Goal: Transaction & Acquisition: Book appointment/travel/reservation

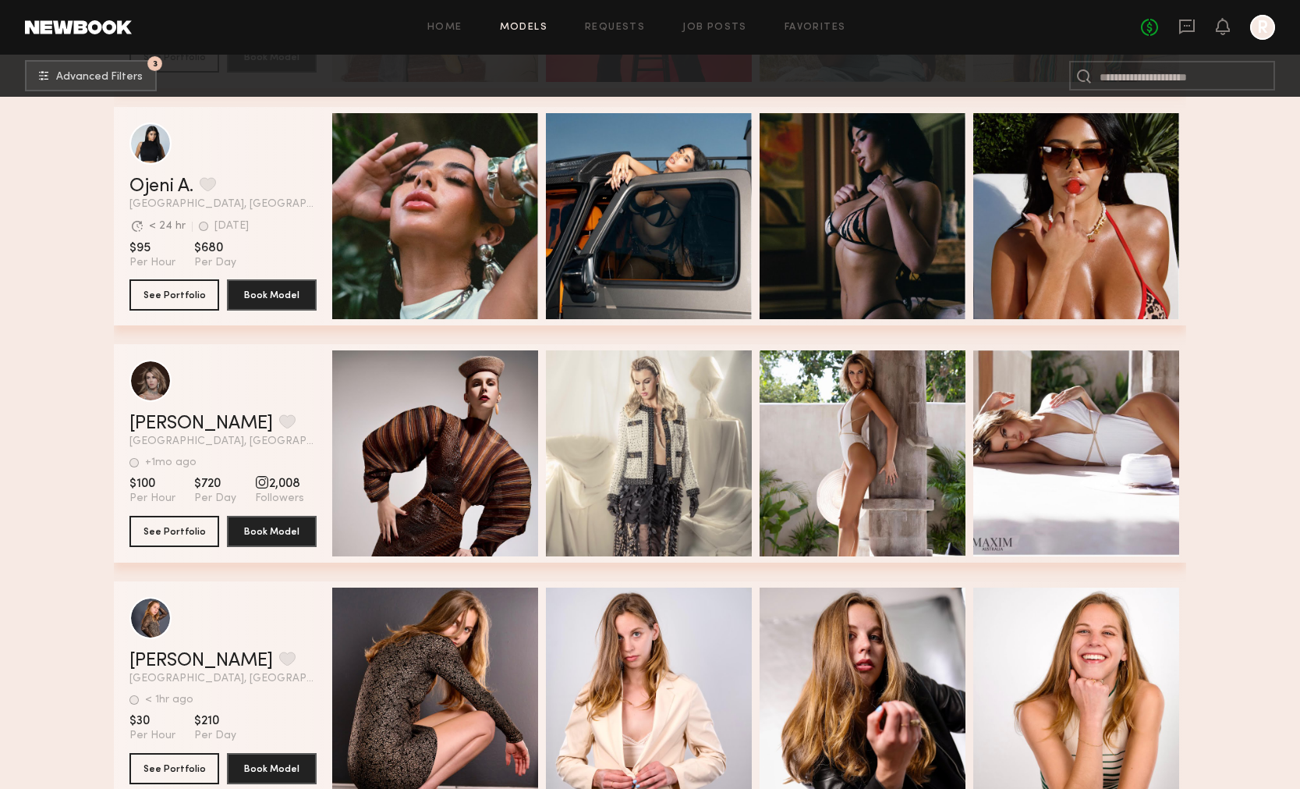
scroll to position [202287, 0]
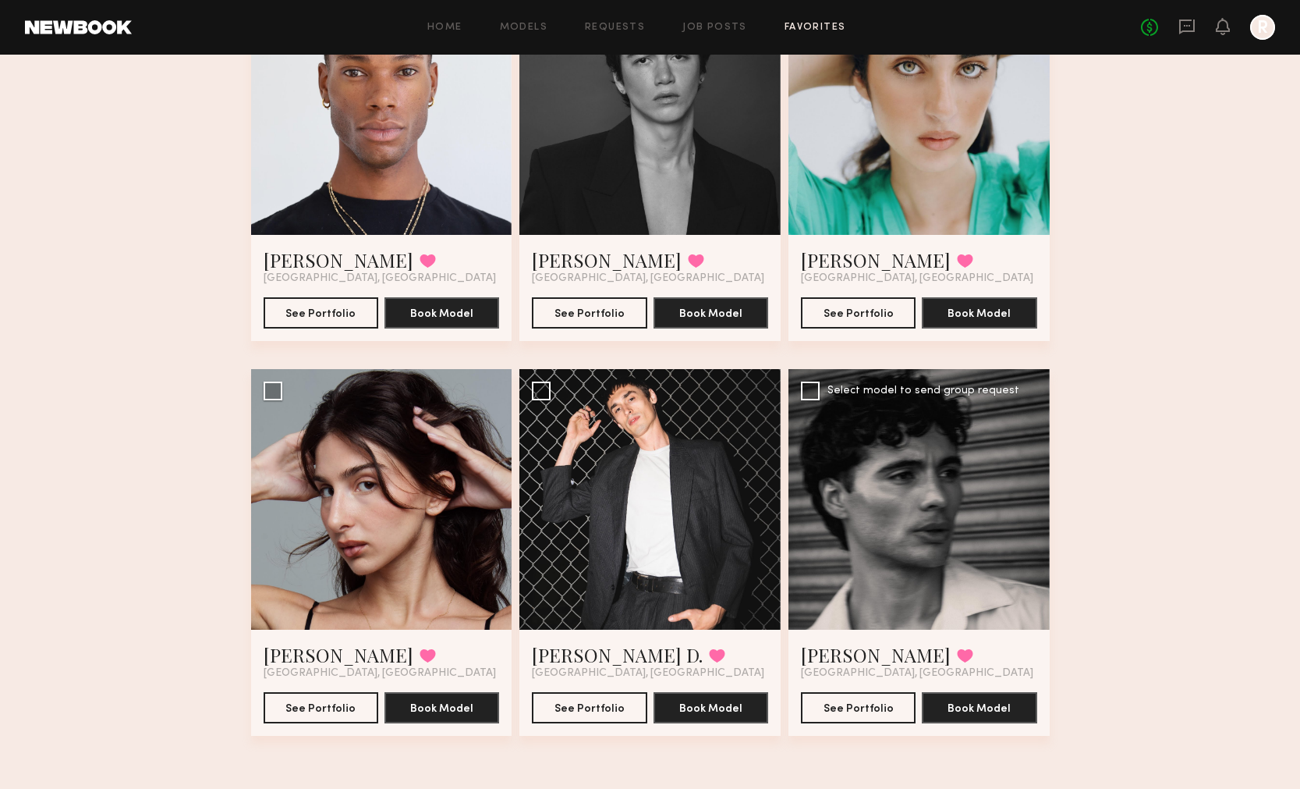
scroll to position [208, 0]
click at [819, 468] on div at bounding box center [919, 499] width 261 height 261
click at [850, 701] on button "See Portfolio" at bounding box center [858, 706] width 115 height 31
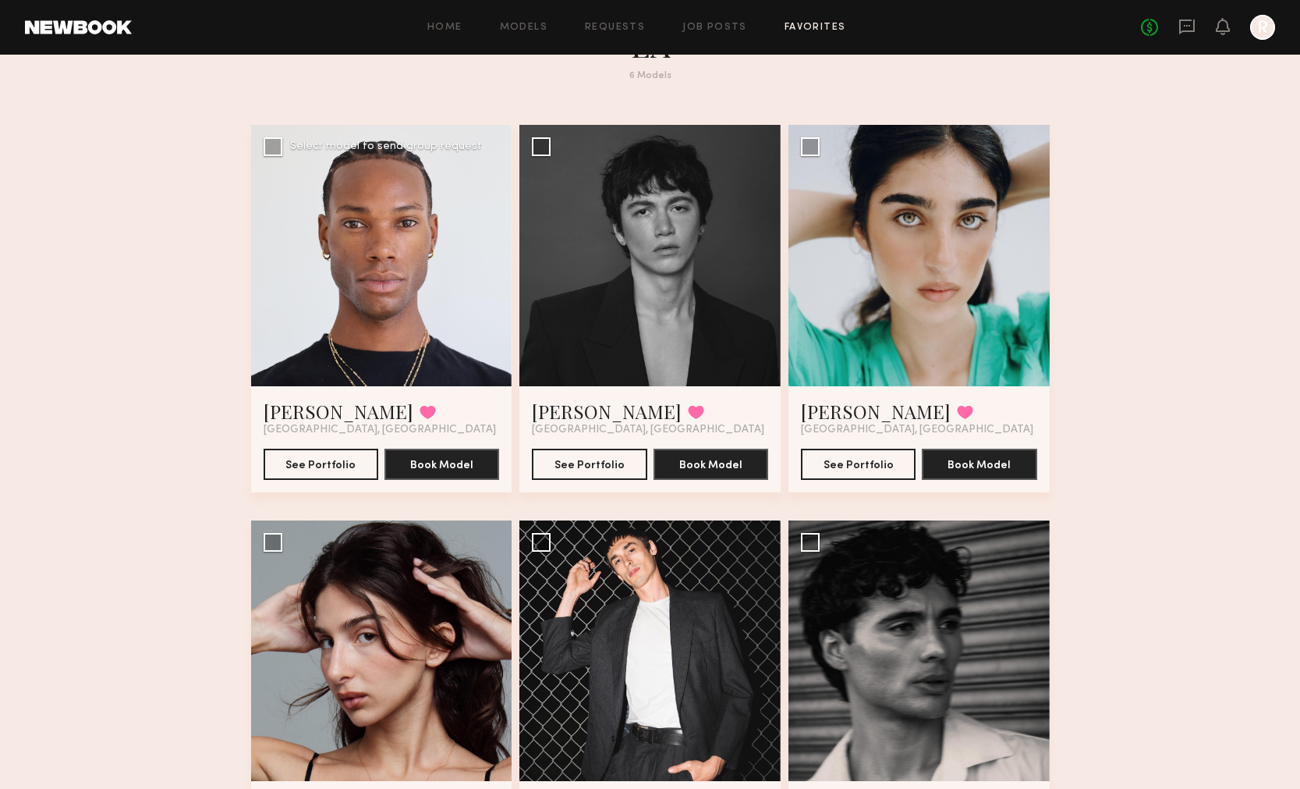
scroll to position [45, 0]
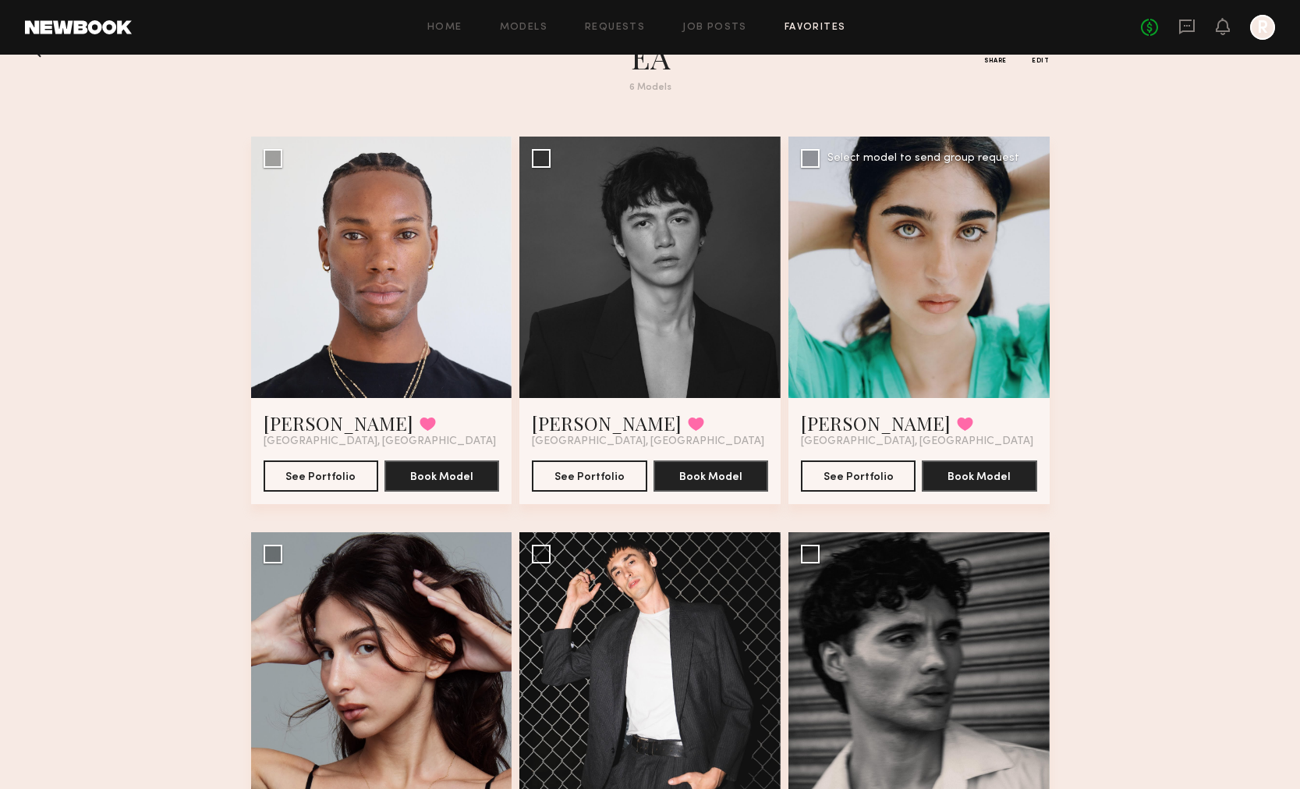
click at [947, 259] on div at bounding box center [919, 267] width 261 height 261
click at [852, 487] on button "See Portfolio" at bounding box center [858, 474] width 115 height 31
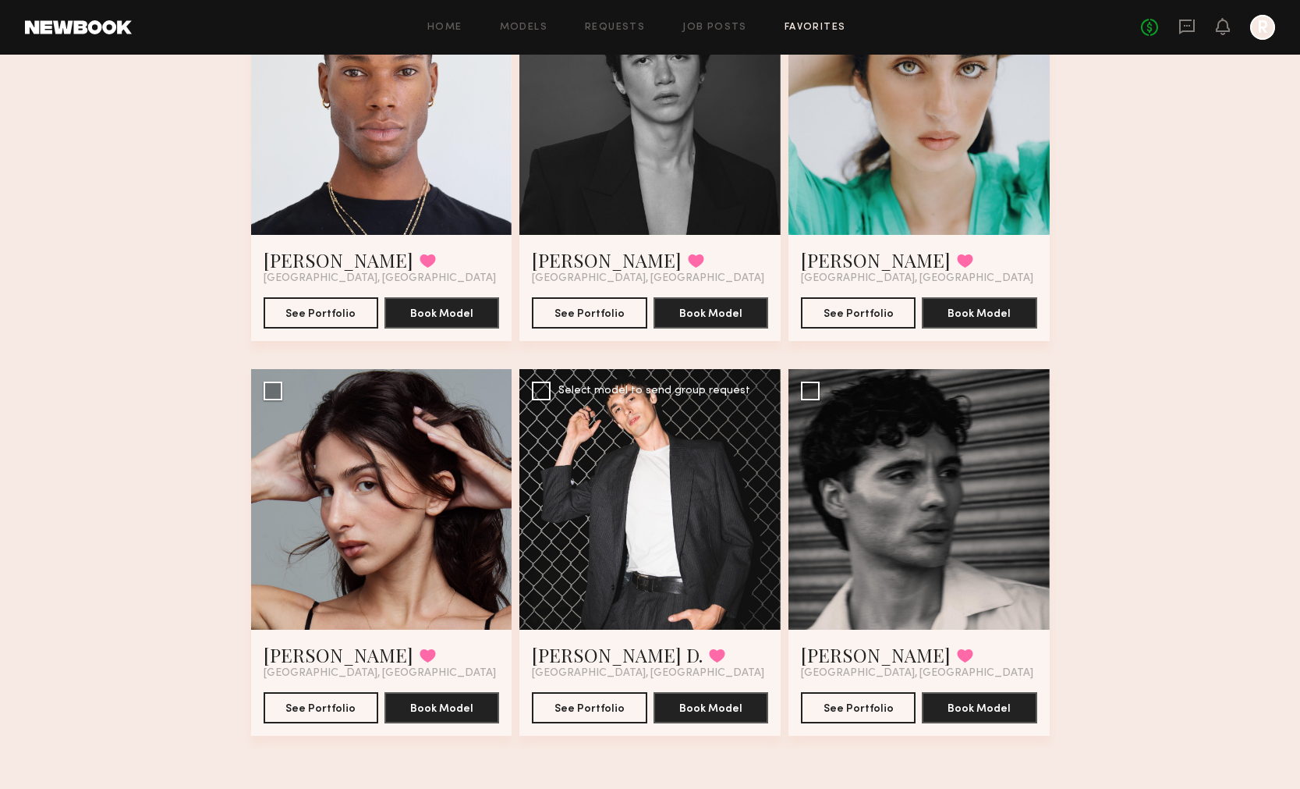
scroll to position [208, 0]
click at [629, 520] on div at bounding box center [650, 499] width 261 height 261
click at [600, 697] on button "See Portfolio" at bounding box center [589, 706] width 115 height 31
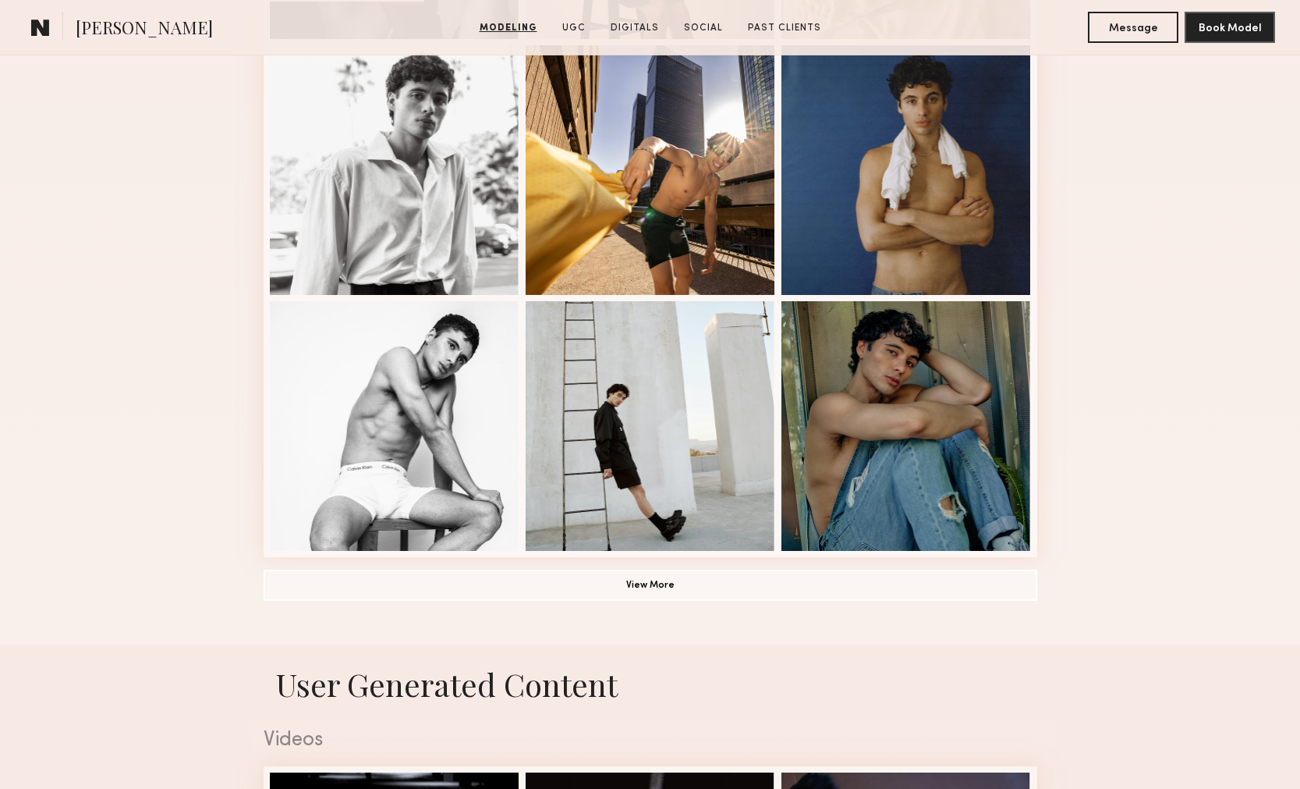
scroll to position [933, 0]
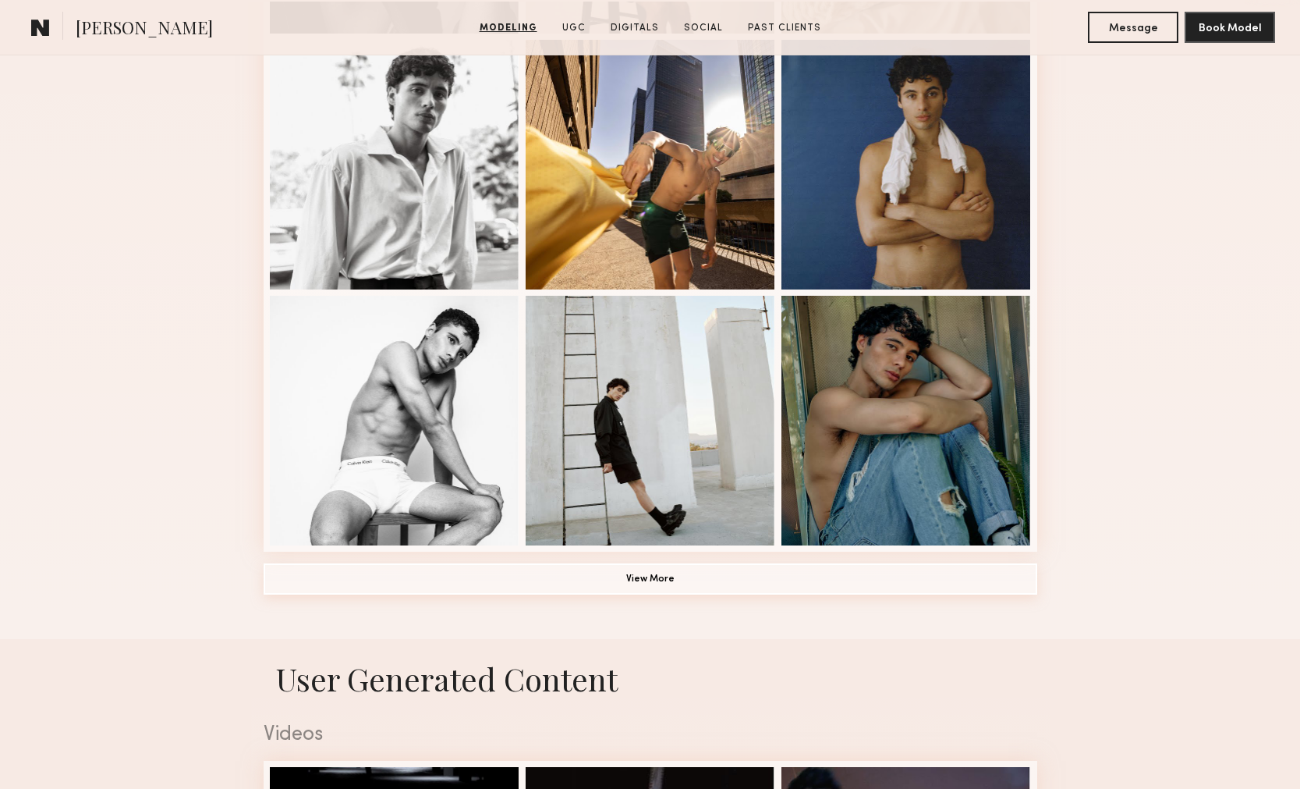
click at [664, 582] on button "View More" at bounding box center [651, 578] width 774 height 31
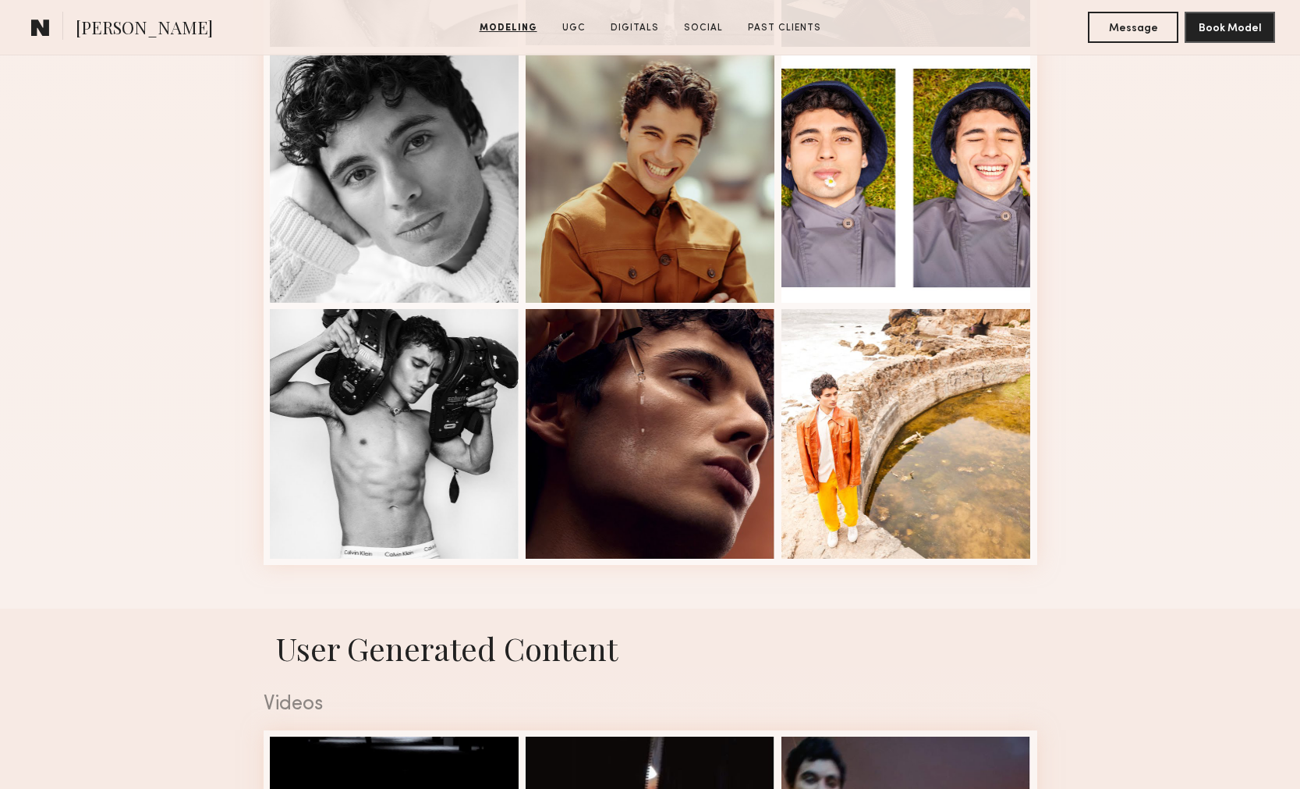
scroll to position [1987, 0]
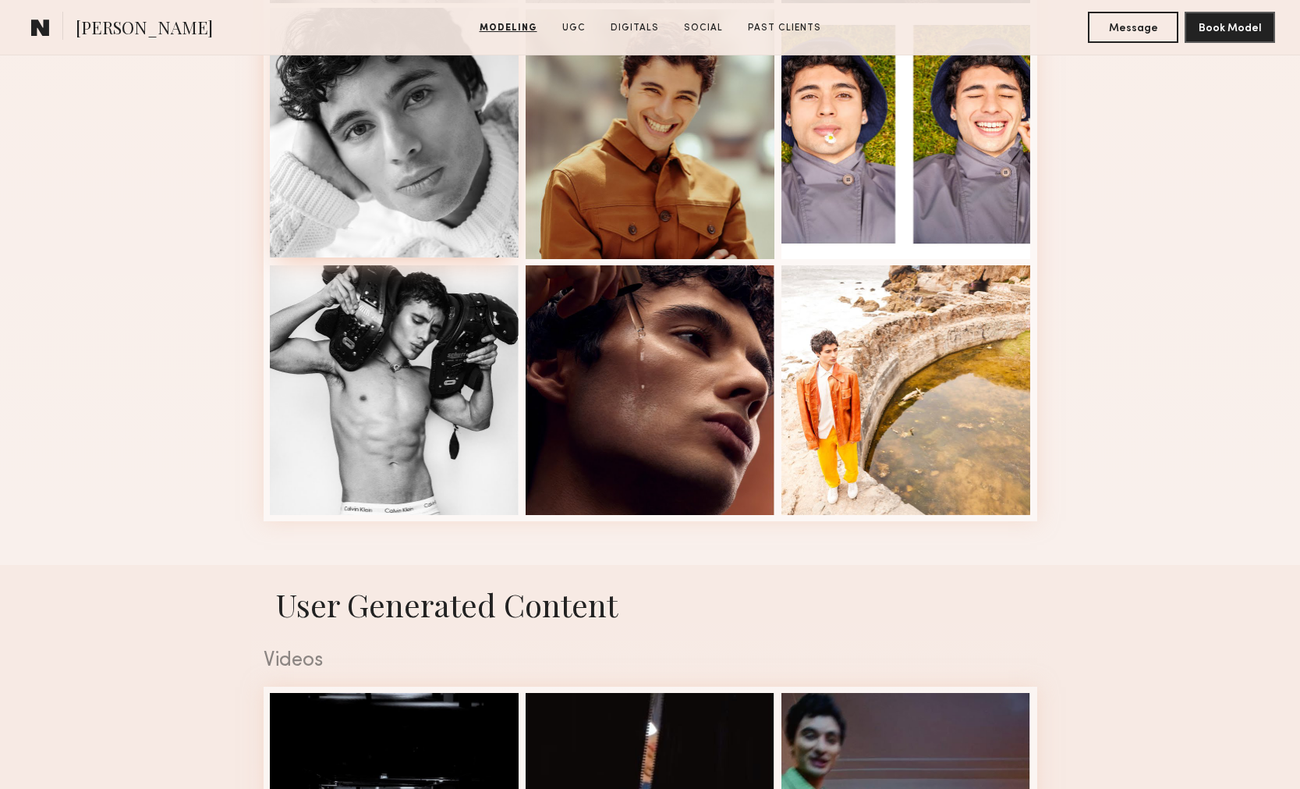
click at [409, 172] on div at bounding box center [395, 133] width 250 height 250
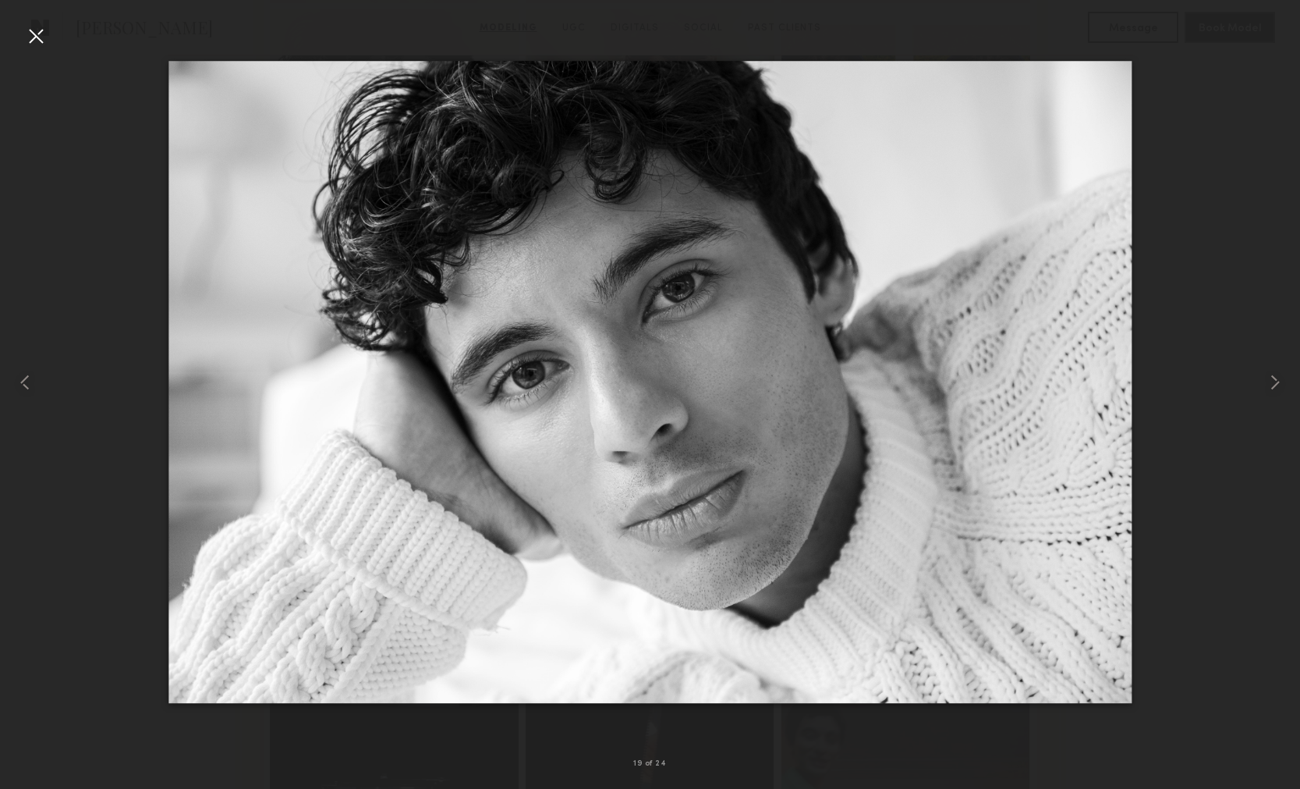
click at [34, 37] on div at bounding box center [35, 35] width 25 height 25
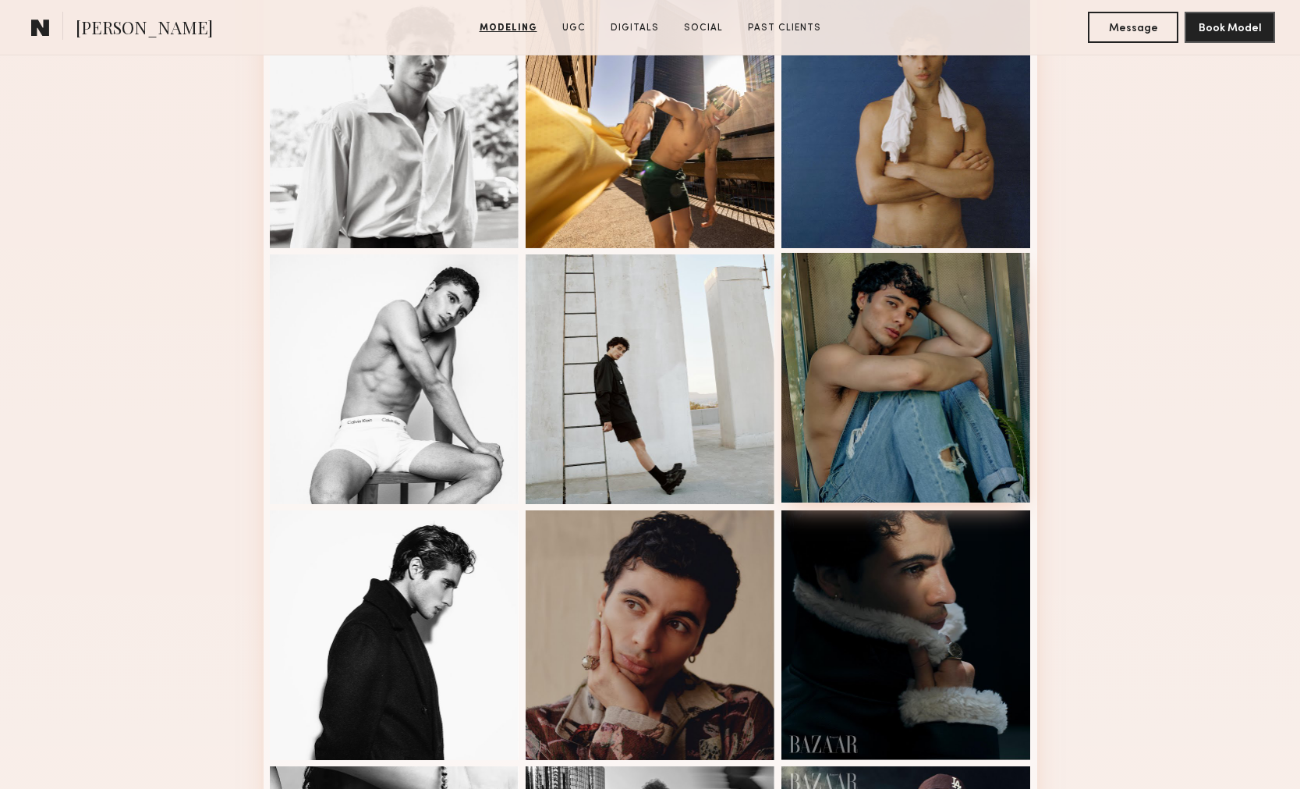
scroll to position [642, 0]
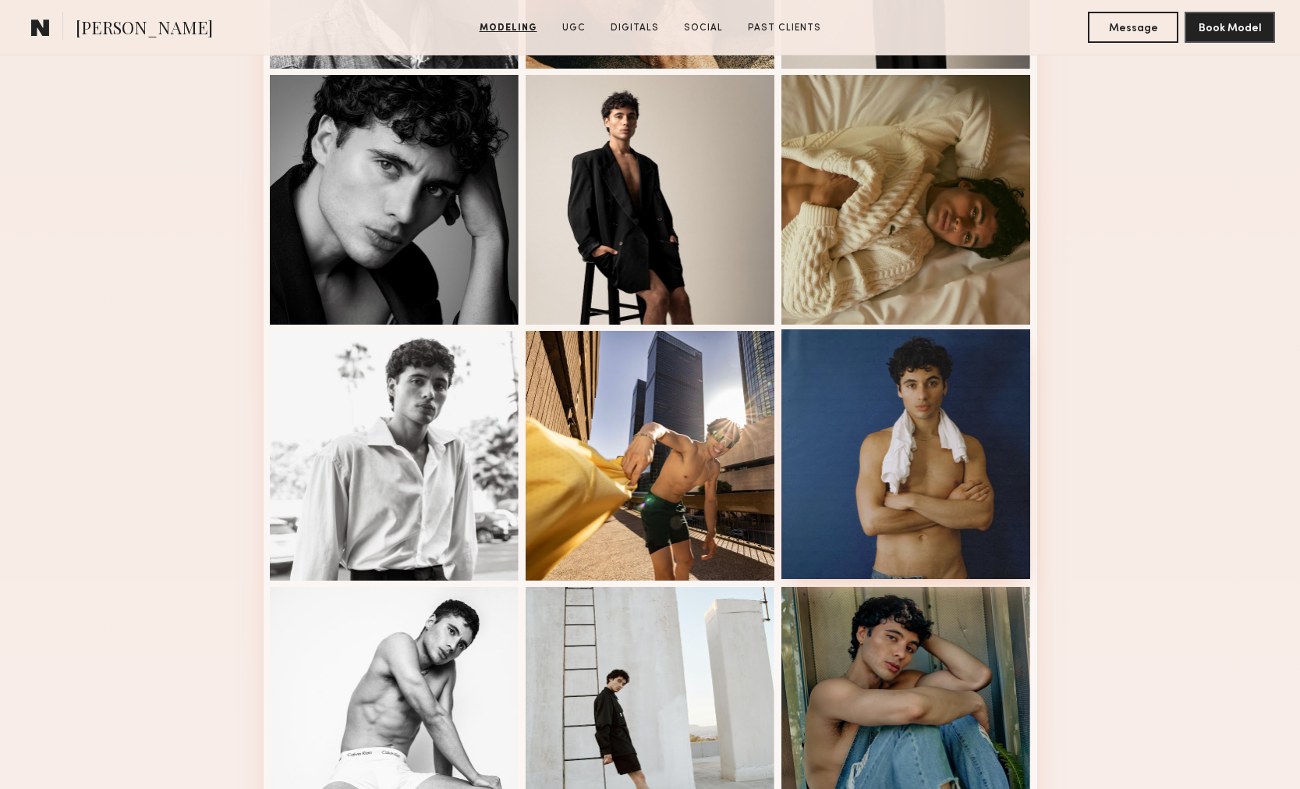
click at [971, 485] on div at bounding box center [907, 454] width 250 height 250
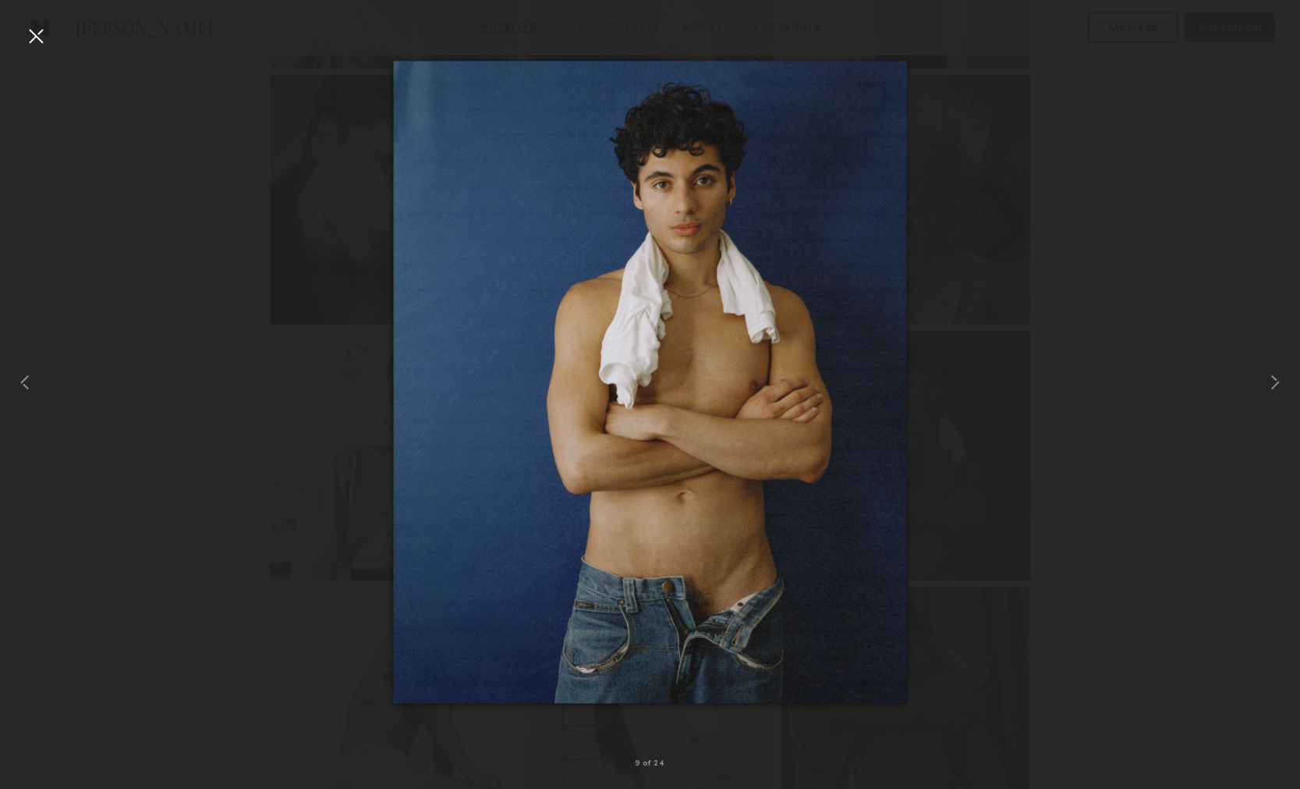
click at [39, 36] on div at bounding box center [35, 35] width 25 height 25
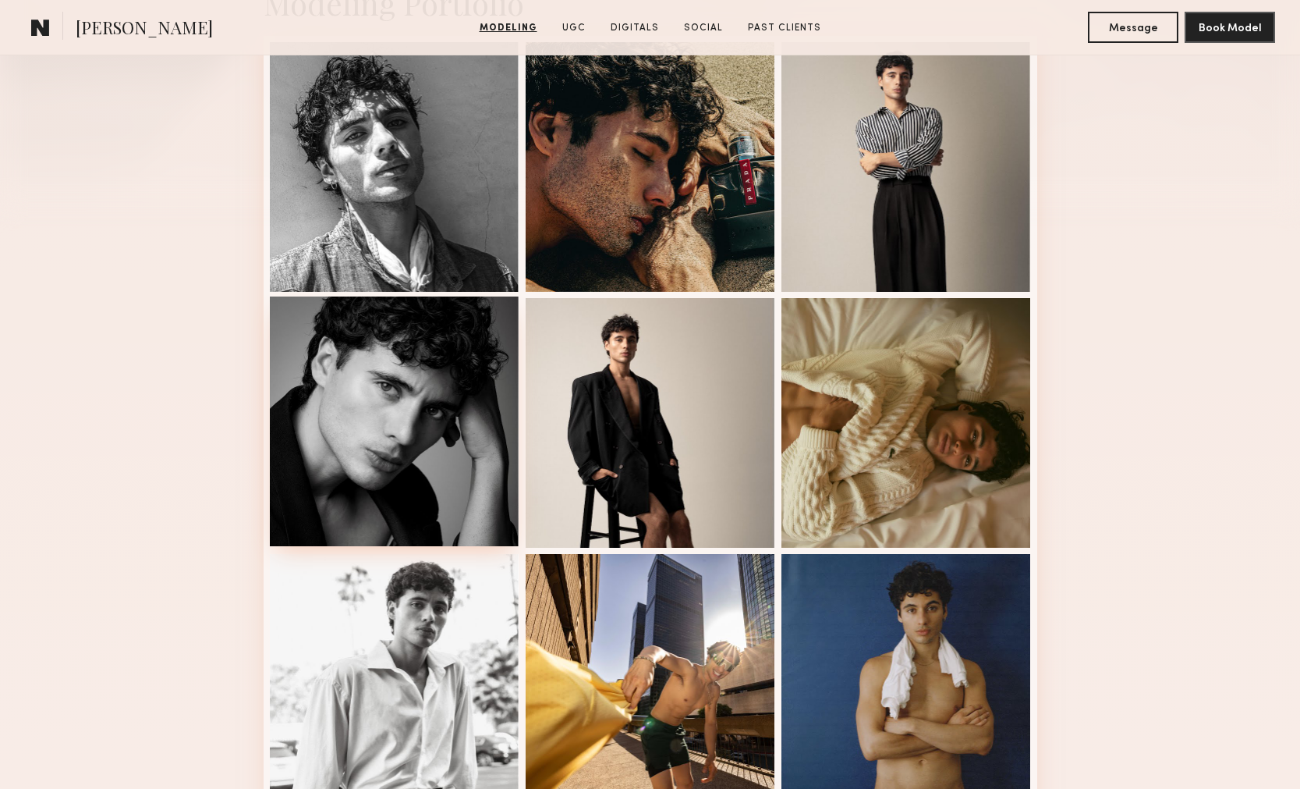
scroll to position [4, 0]
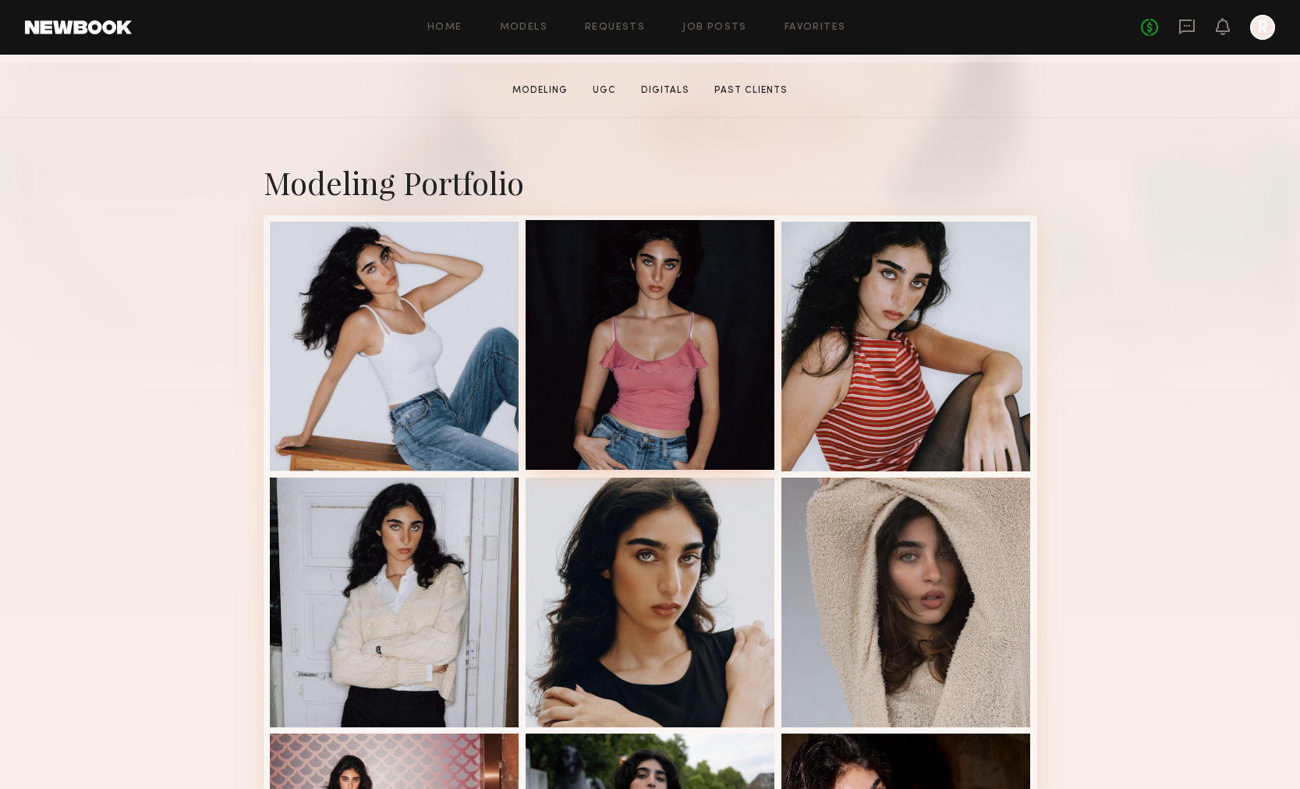
scroll to position [248, 0]
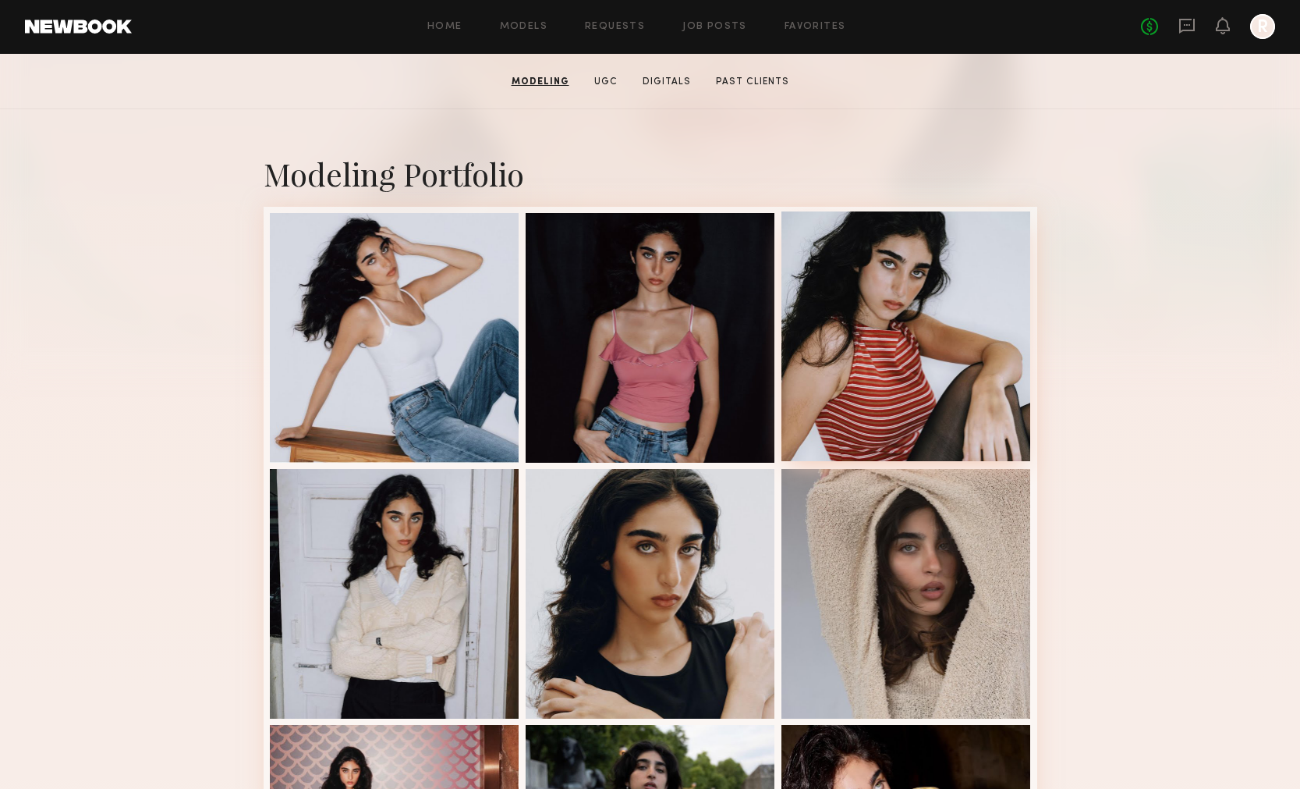
click at [874, 371] on div at bounding box center [907, 336] width 250 height 250
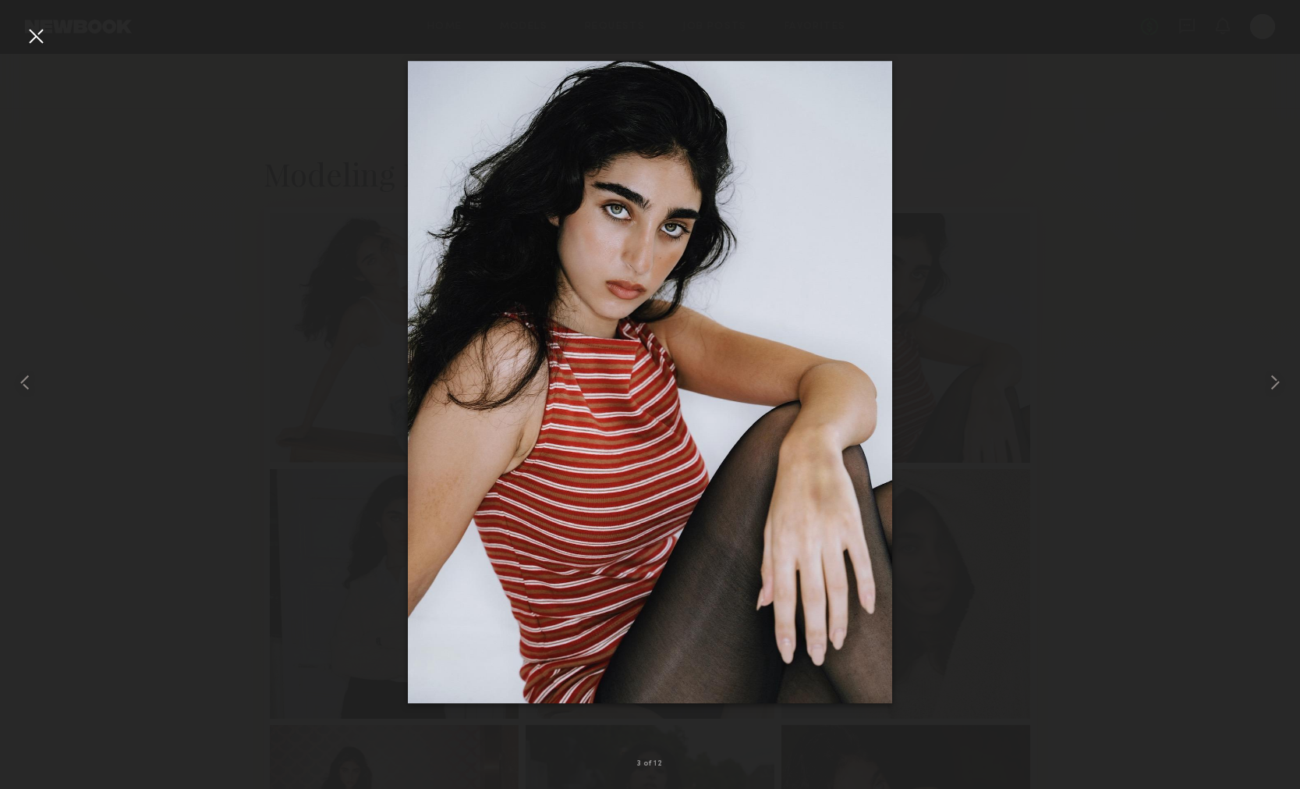
click at [31, 35] on div at bounding box center [35, 35] width 25 height 25
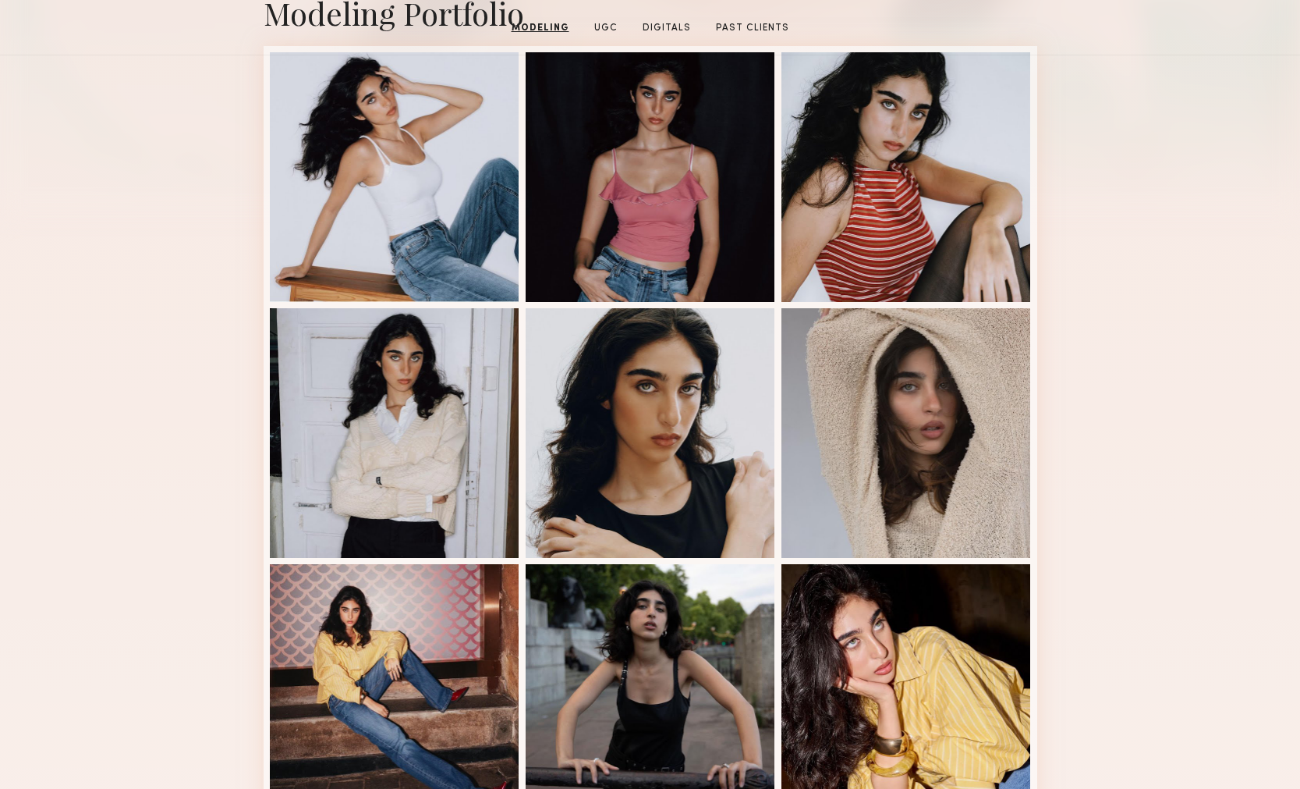
scroll to position [632, 0]
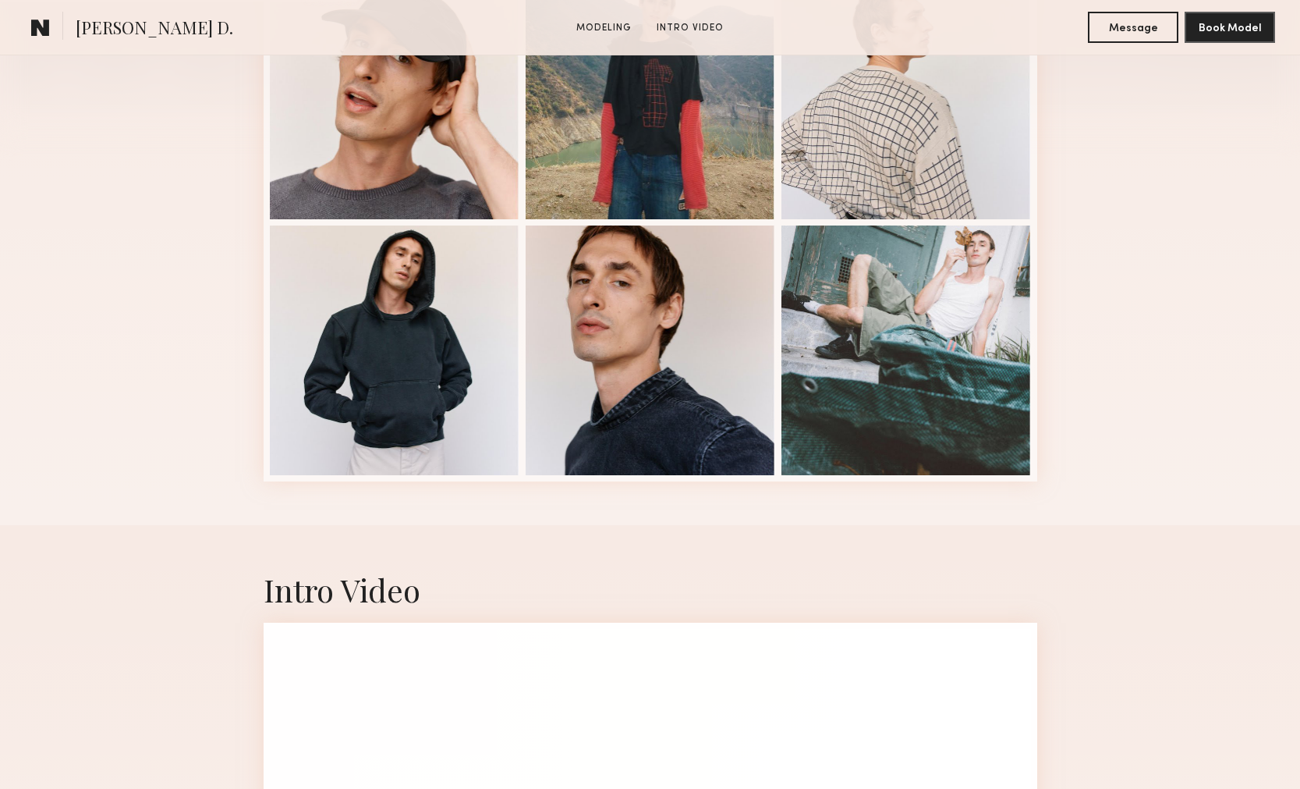
scroll to position [562, 0]
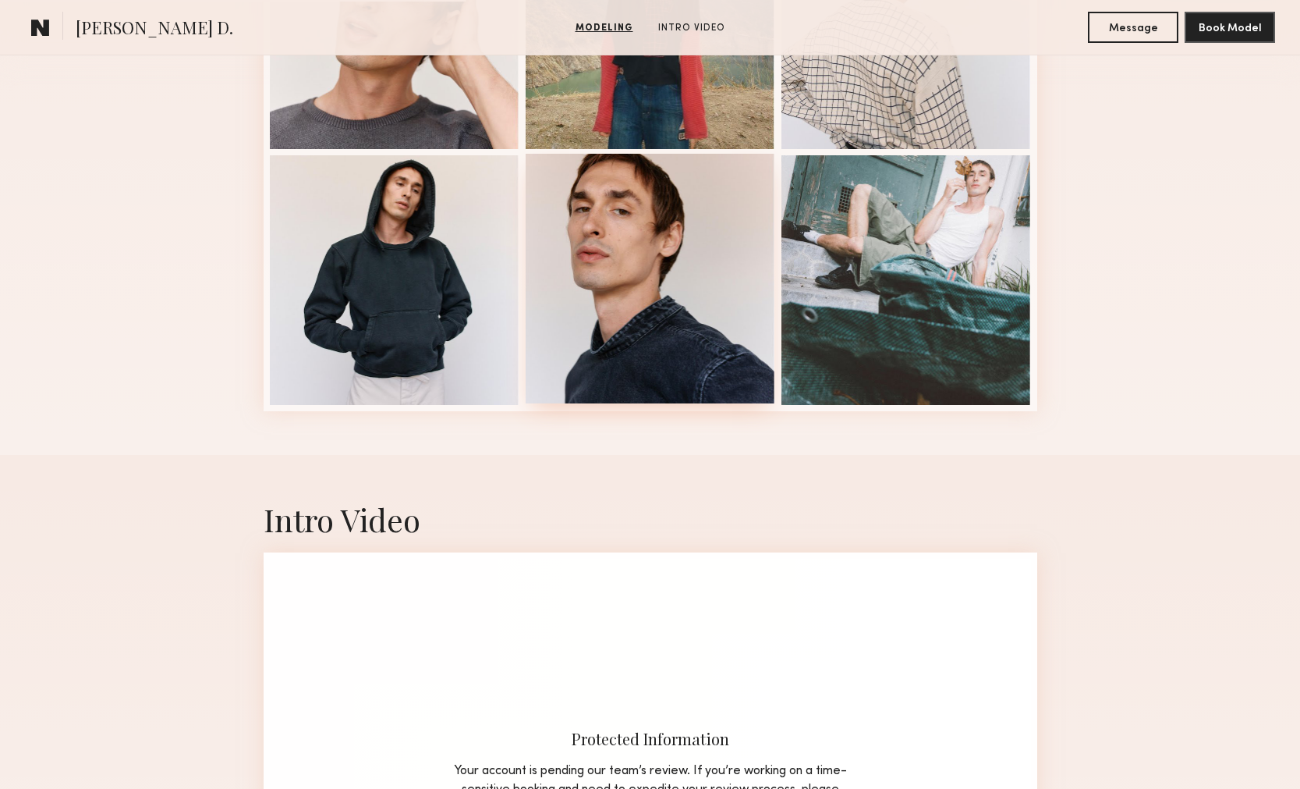
click at [666, 257] on div at bounding box center [651, 279] width 250 height 250
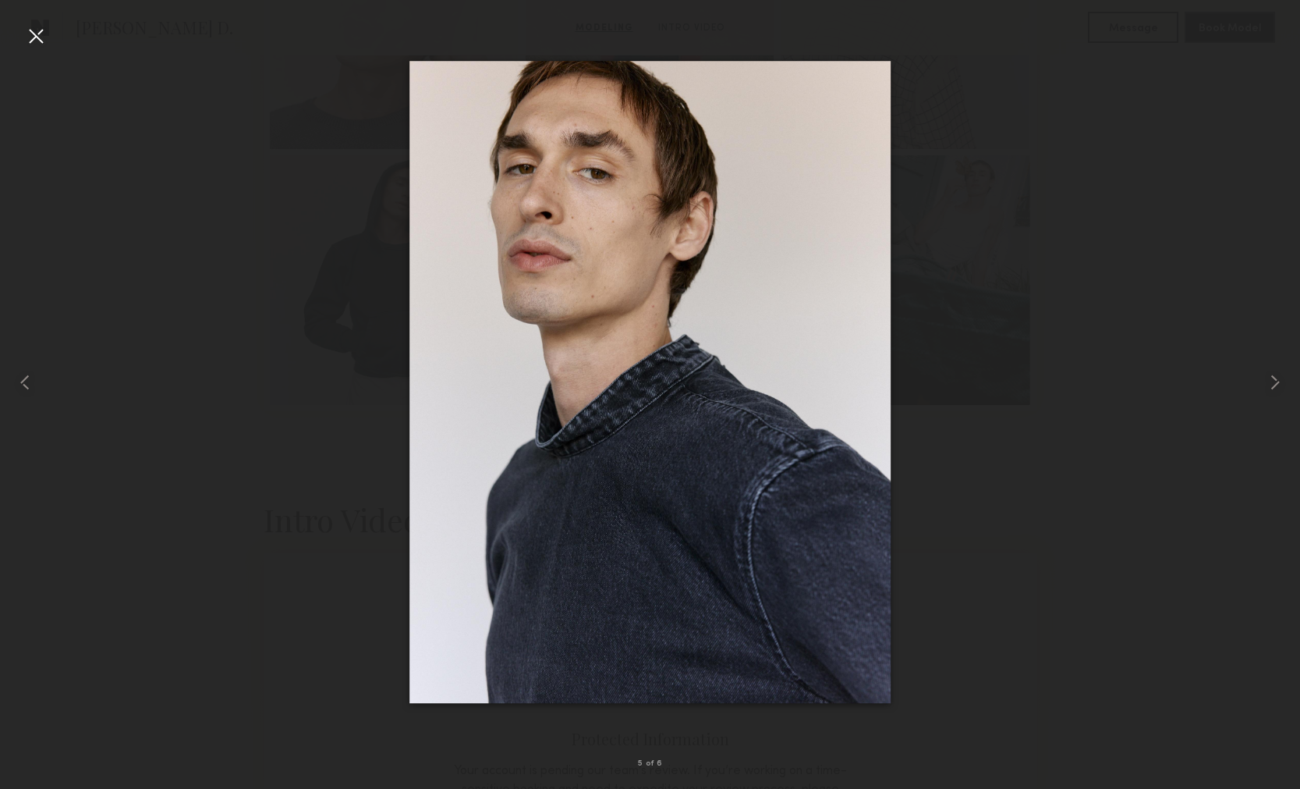
click at [33, 31] on div at bounding box center [35, 35] width 25 height 25
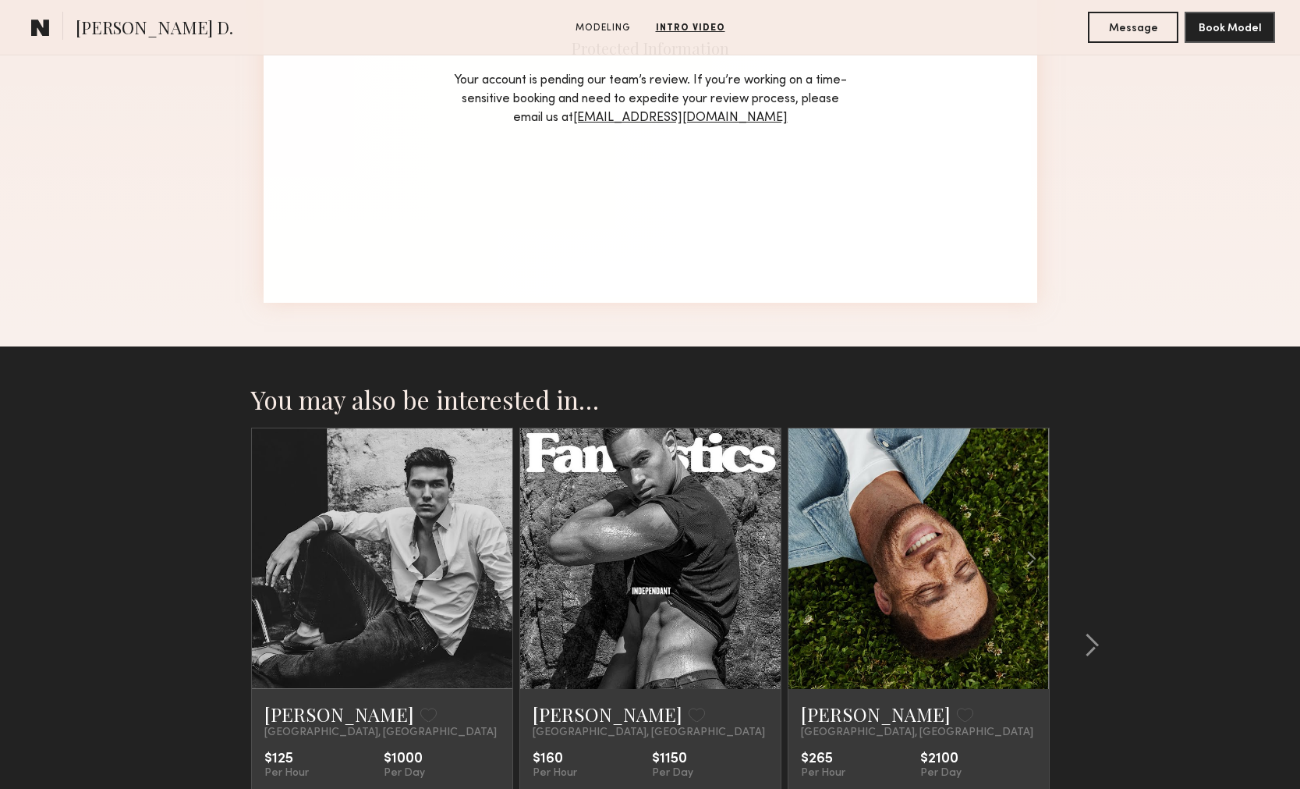
scroll to position [1250, 0]
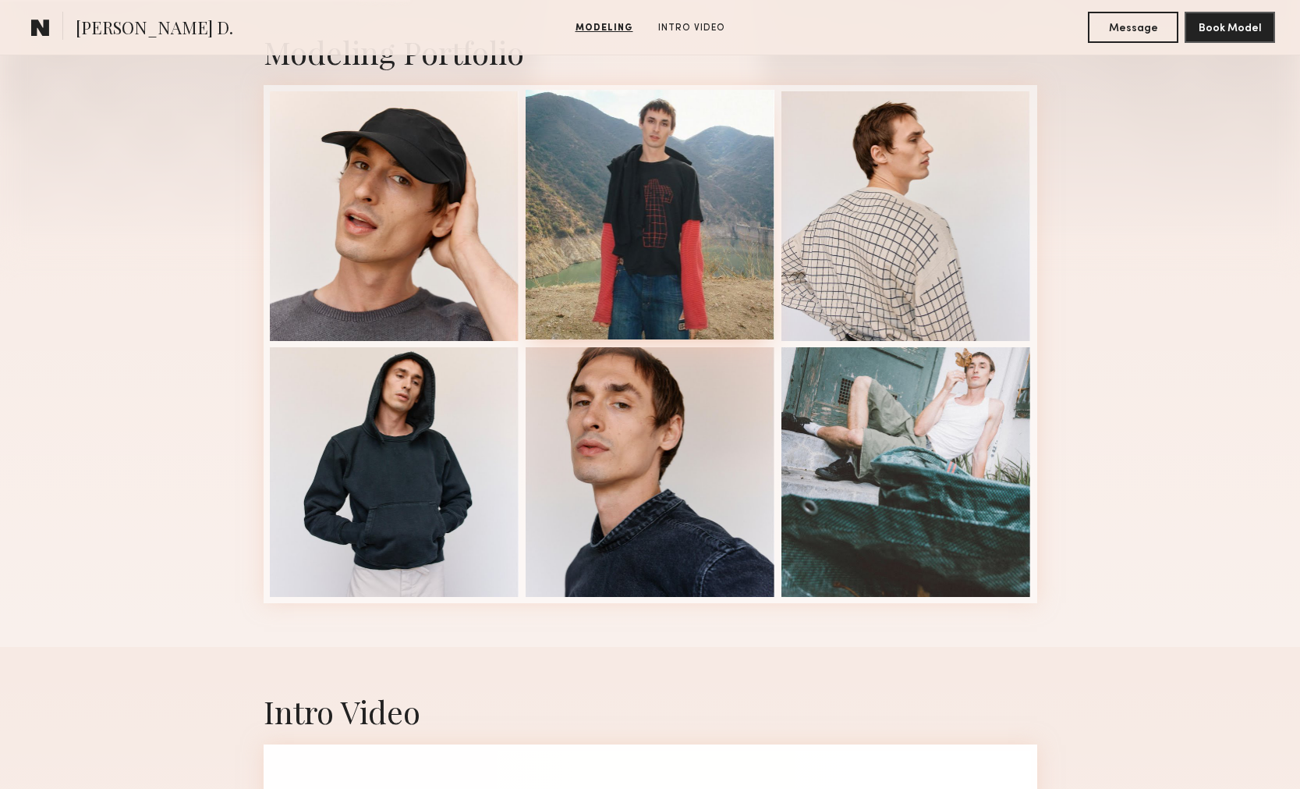
scroll to position [367, 0]
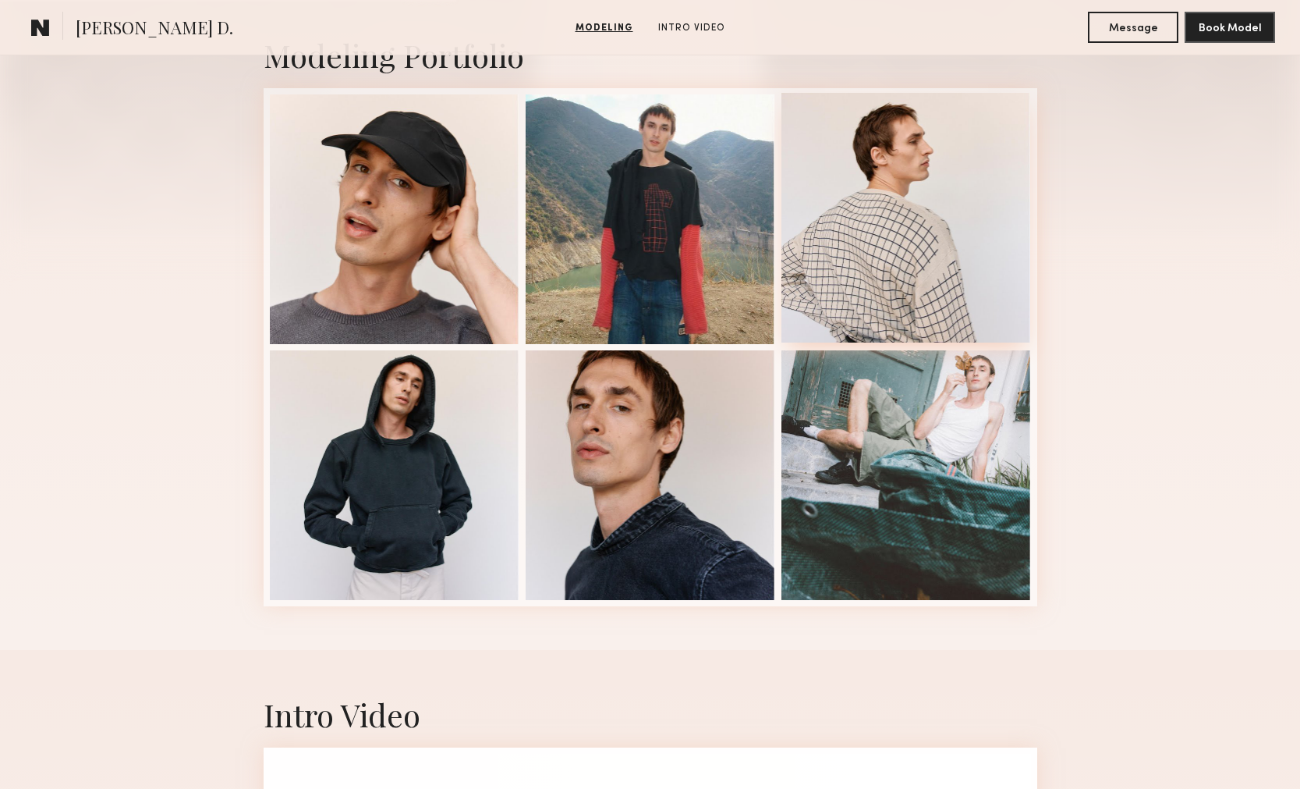
click at [904, 225] on div at bounding box center [907, 218] width 250 height 250
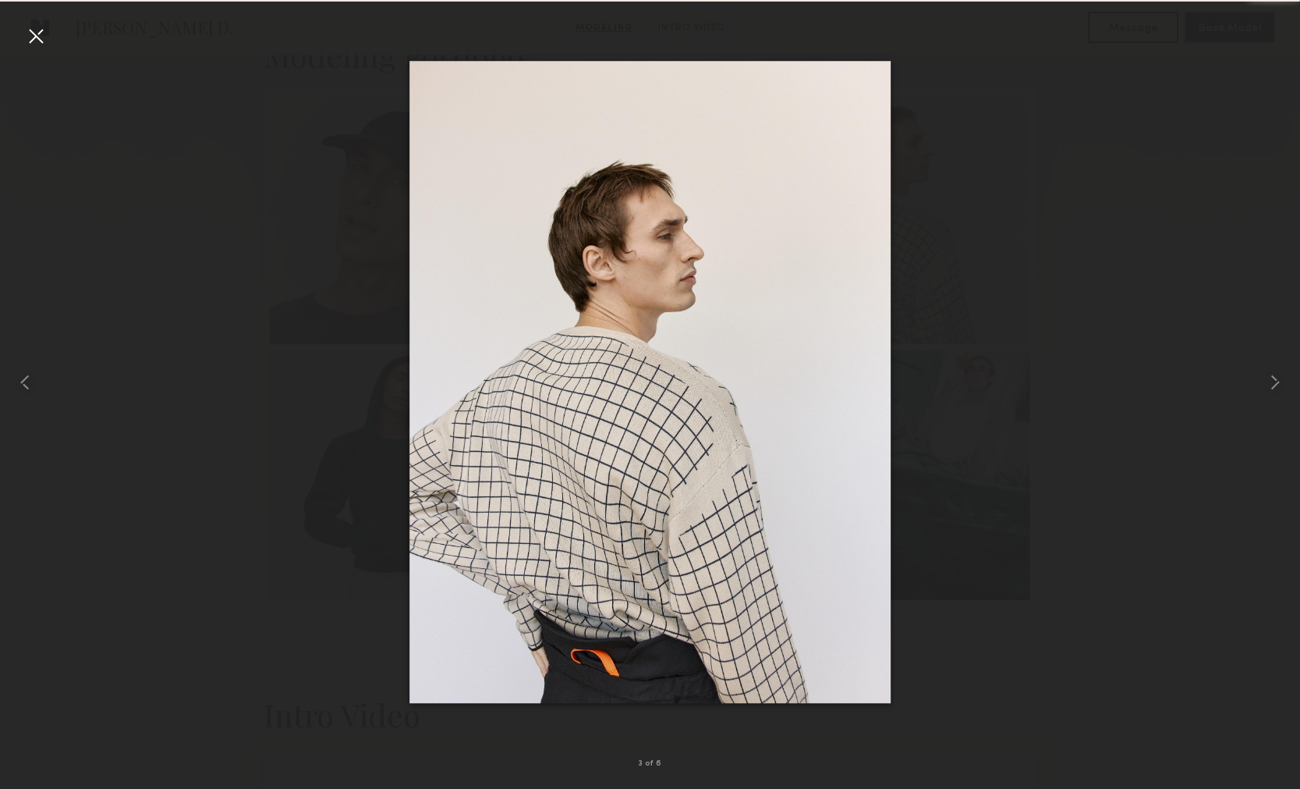
click at [47, 39] on div at bounding box center [35, 35] width 25 height 25
